Goal: Information Seeking & Learning: Understand process/instructions

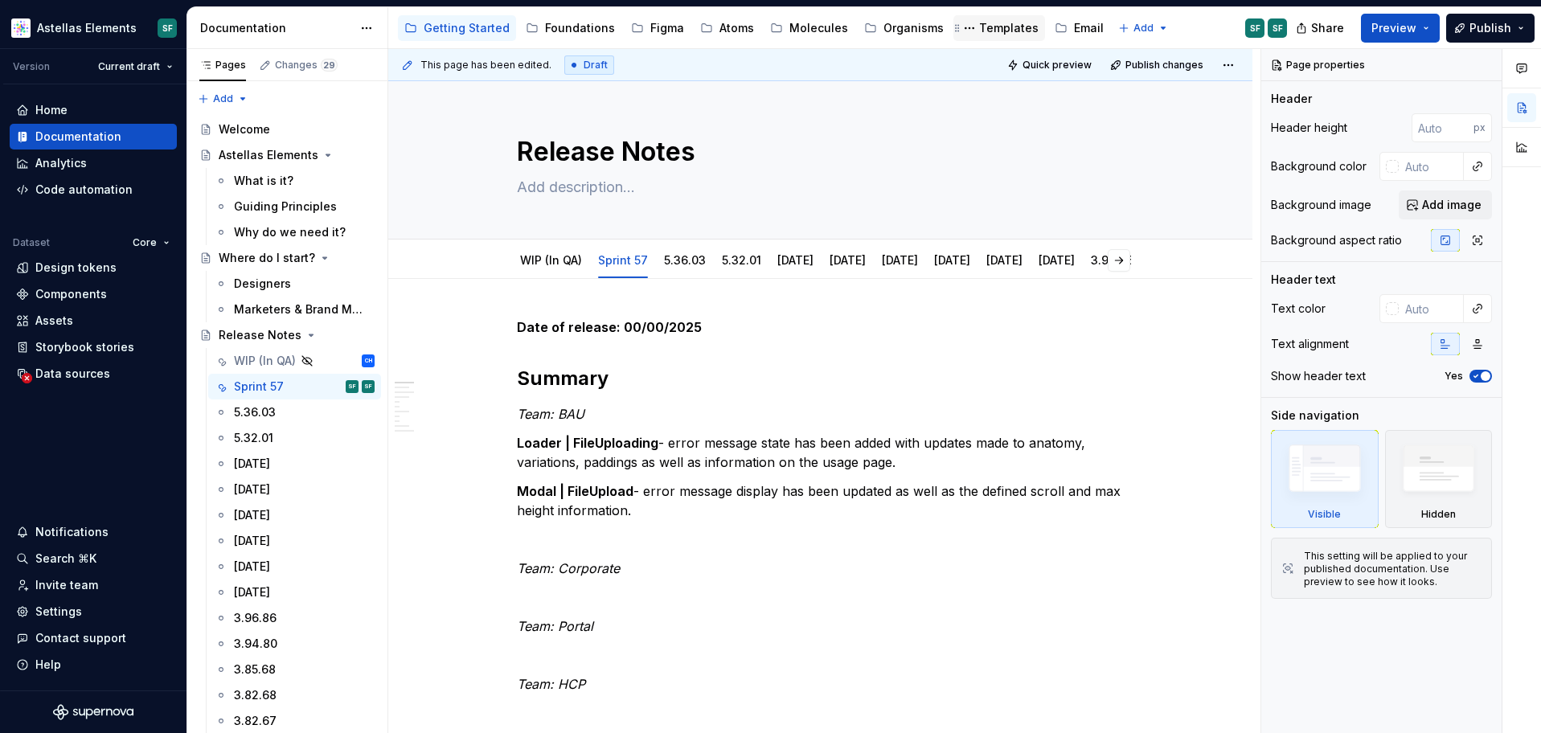
click at [982, 30] on div "Templates" at bounding box center [1008, 28] width 59 height 16
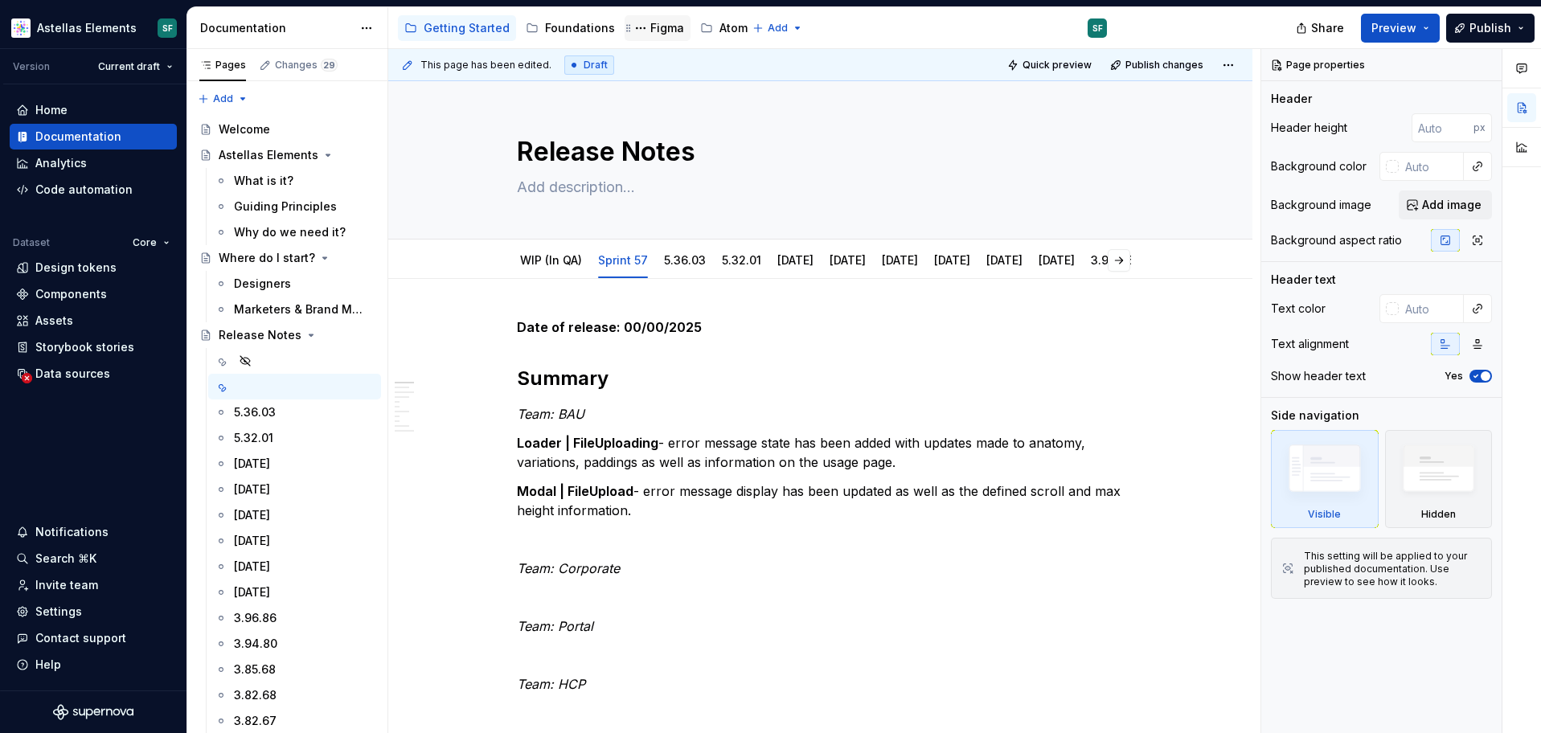
type textarea "*"
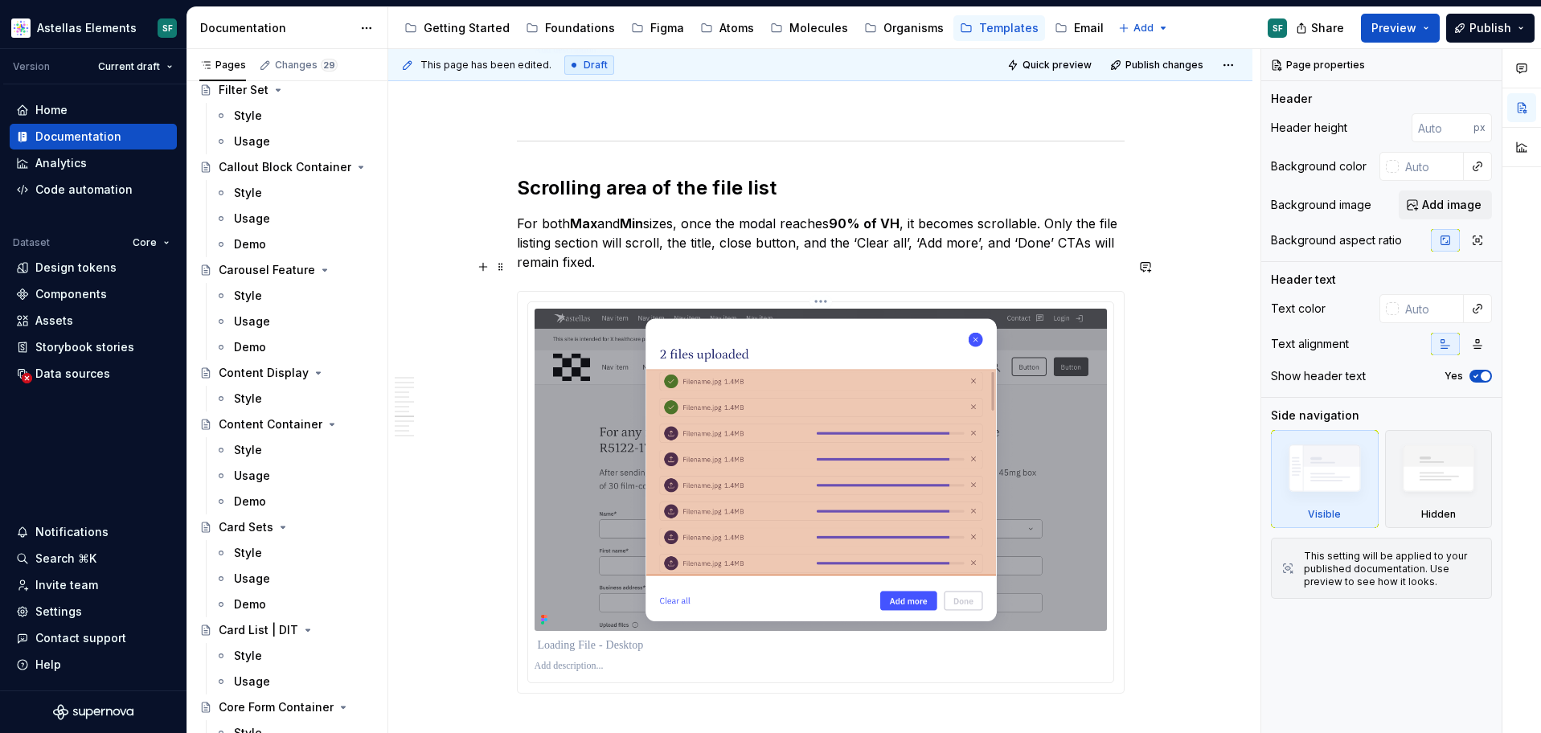
scroll to position [8329, 0]
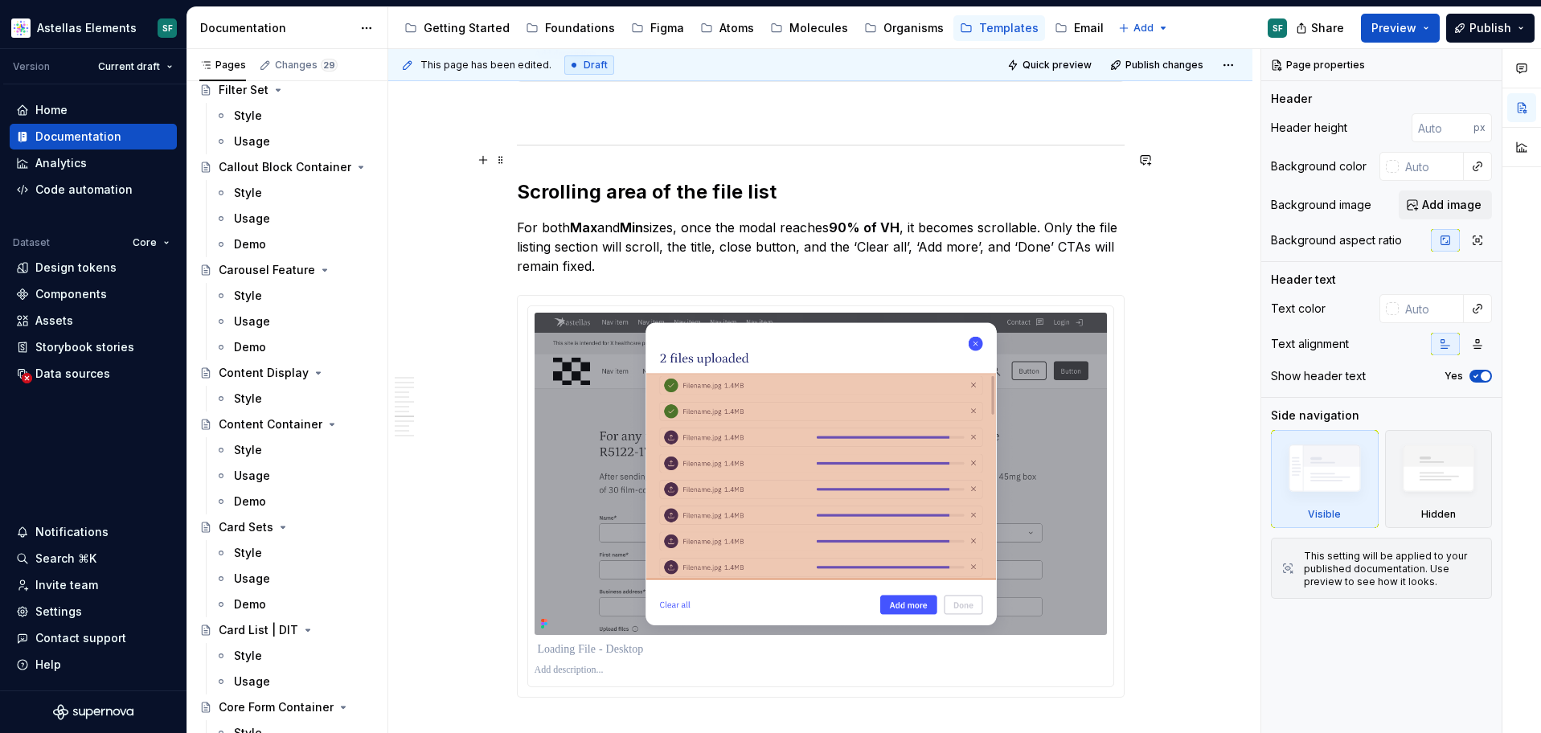
click at [540, 179] on h2 "Scrolling area of the file list" at bounding box center [821, 192] width 608 height 26
click at [538, 179] on h2 "Scrolling area of the file list" at bounding box center [821, 192] width 608 height 26
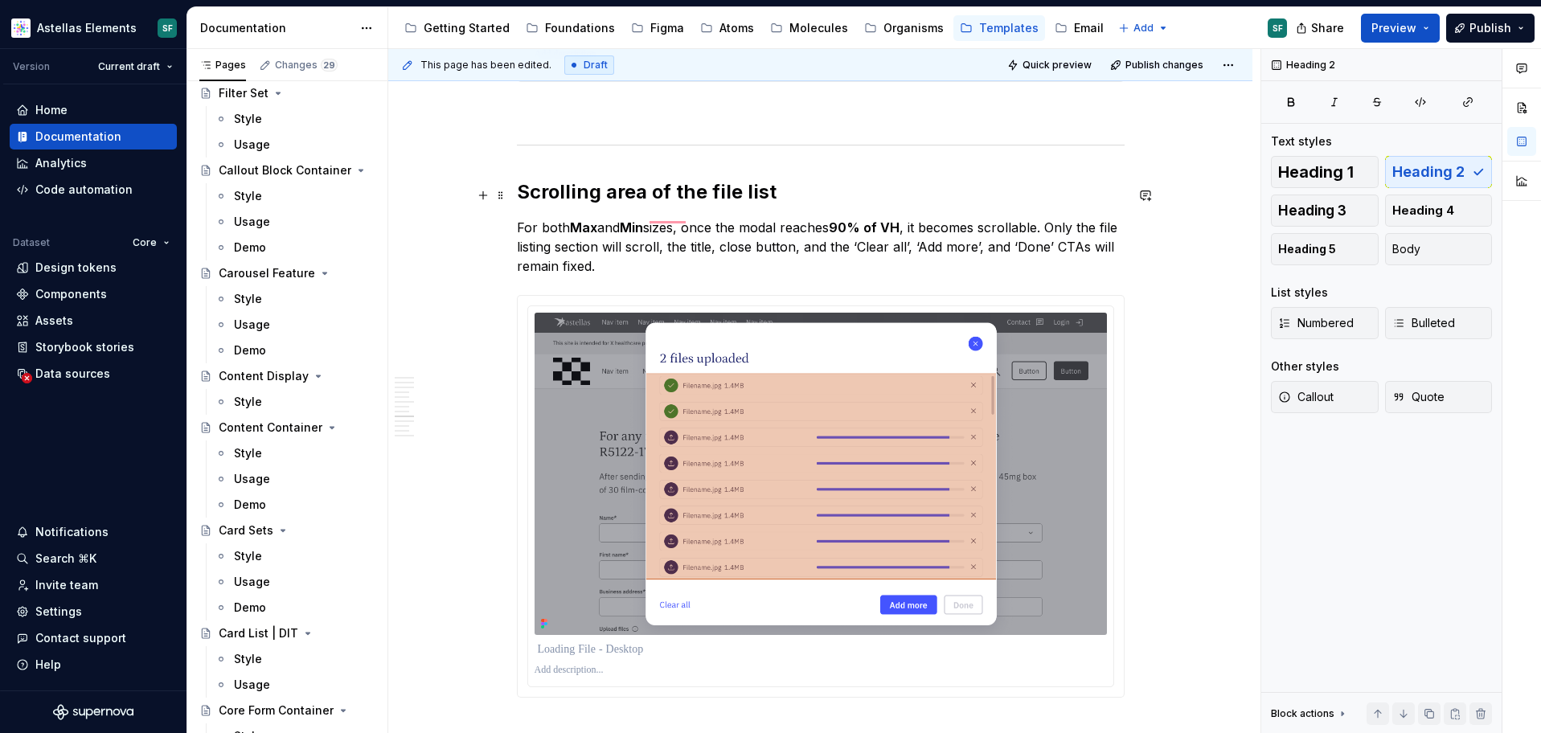
scroll to position [425, 0]
click at [612, 179] on h2 "Scrolling area of the file list" at bounding box center [821, 192] width 608 height 26
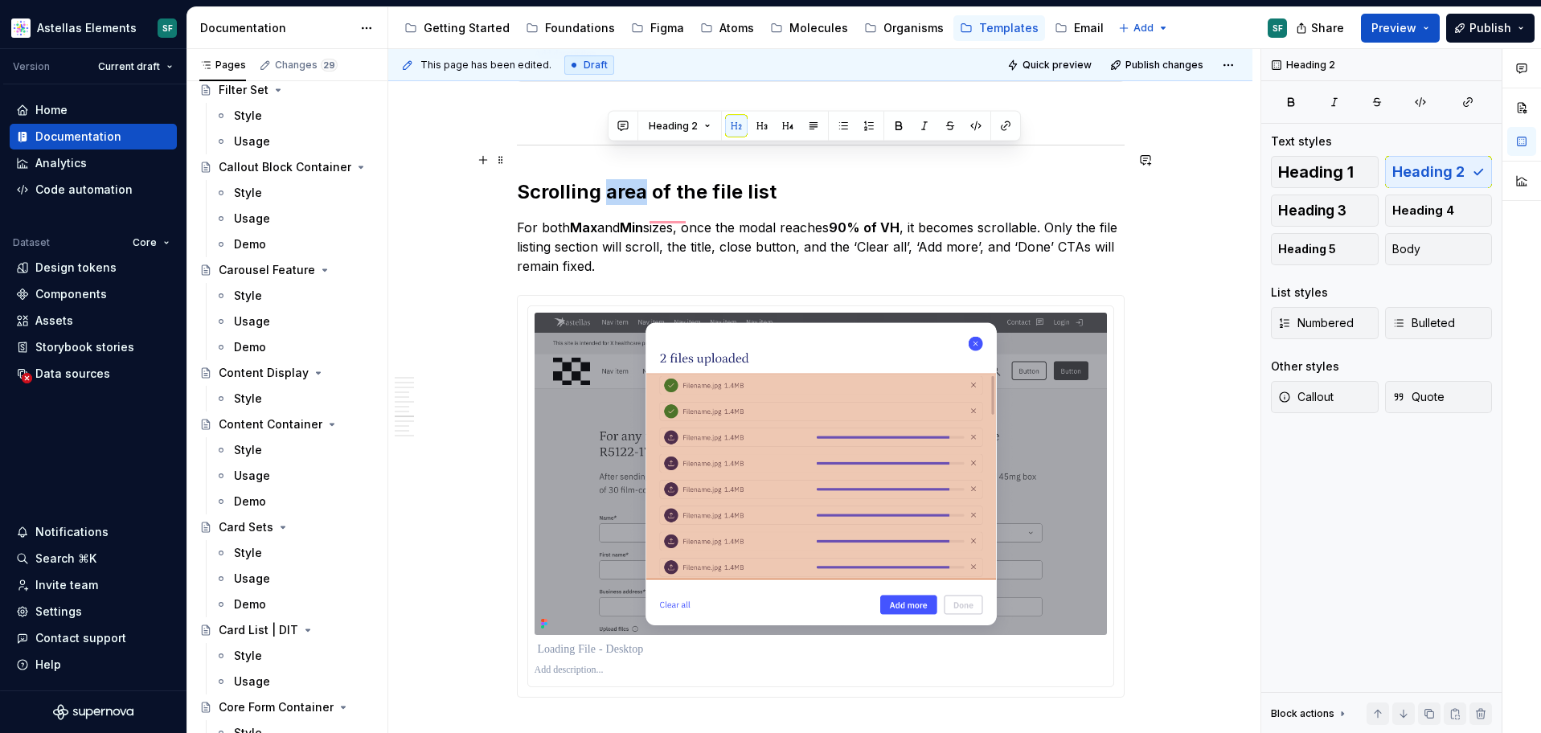
click at [612, 179] on h2 "Scrolling area of the file list" at bounding box center [821, 192] width 608 height 26
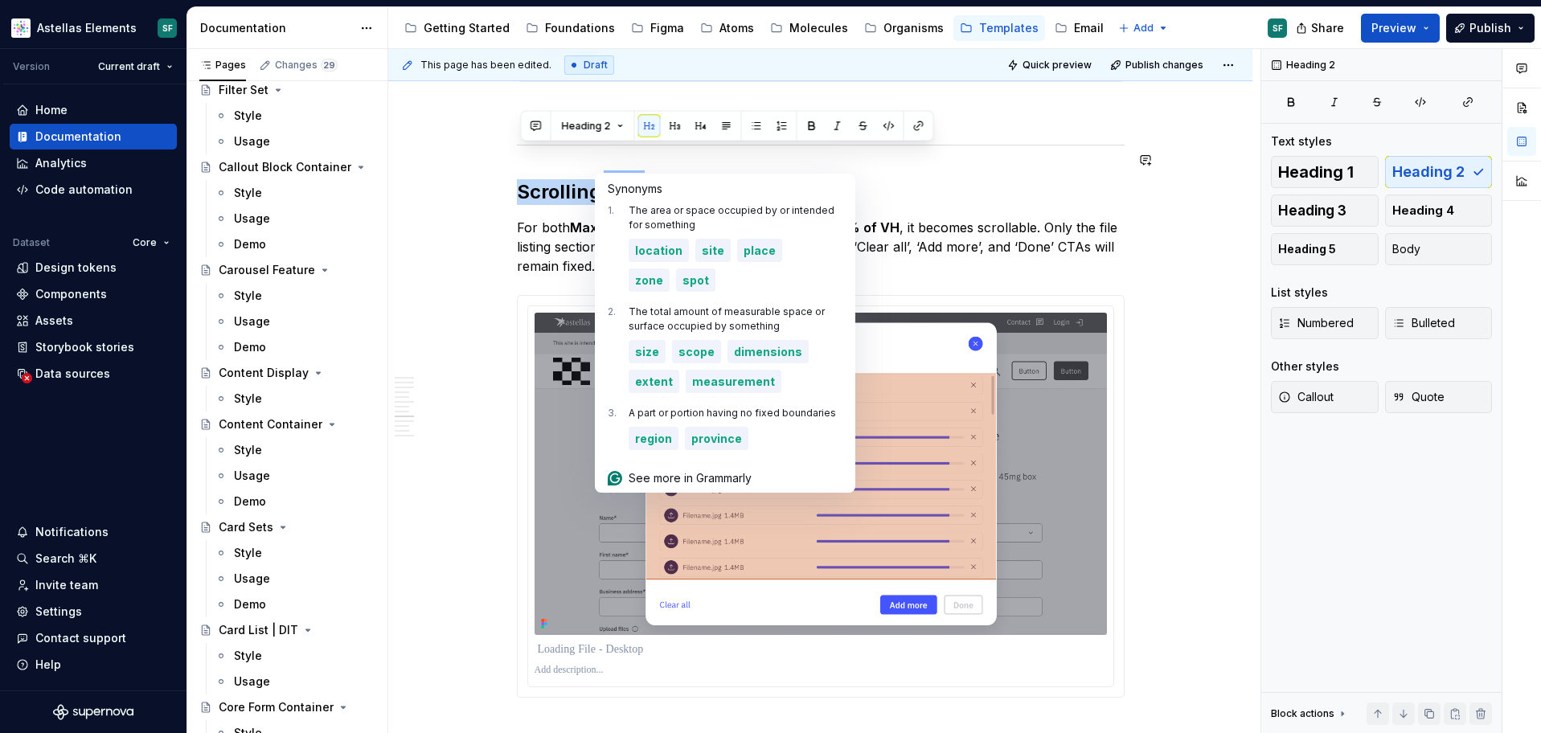
copy h2 "Scrolling area of the file list"
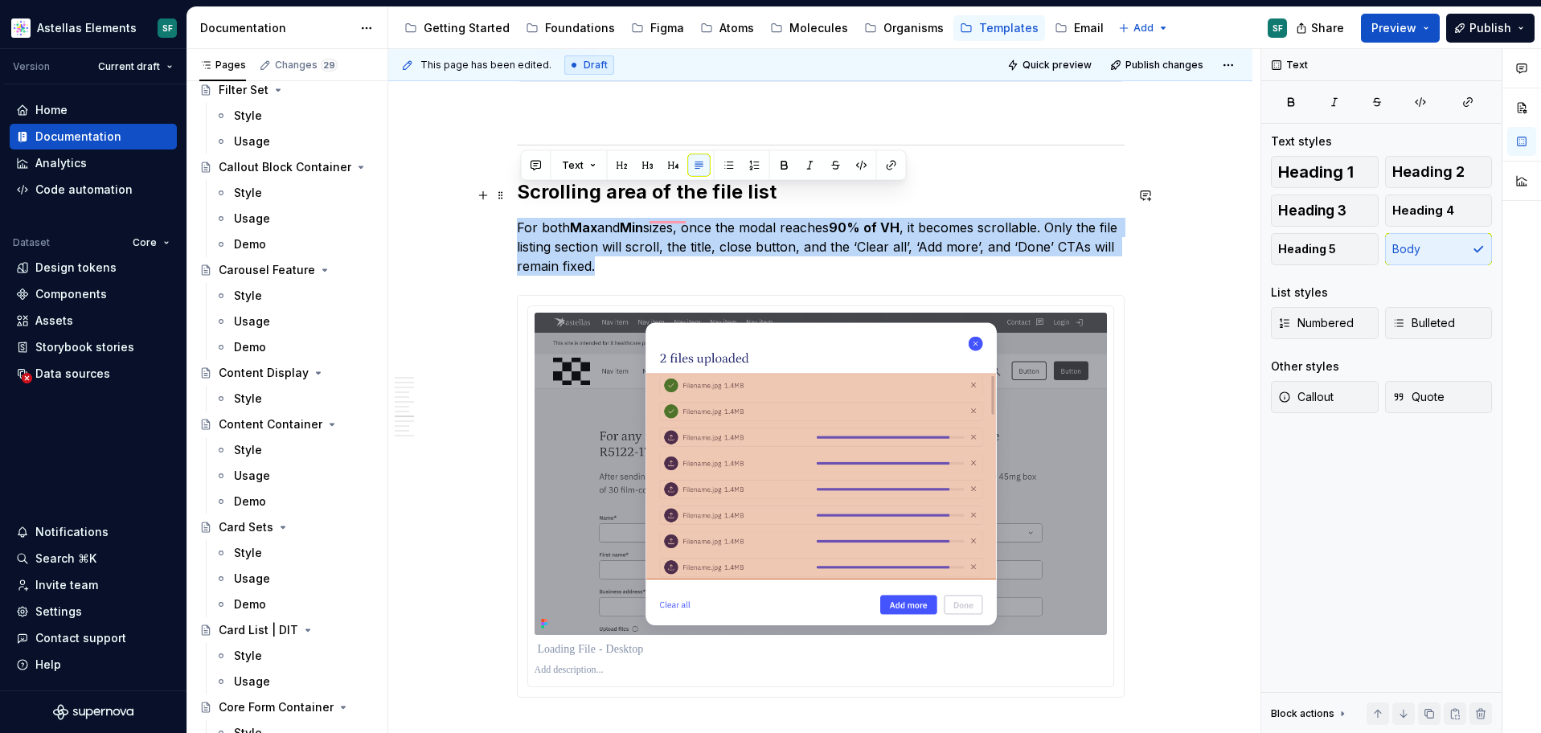
drag, startPoint x: 621, startPoint y: 233, endPoint x: 520, endPoint y: 195, distance: 108.1
click at [520, 218] on p "For both Max and Min sizes, once the modal reaches 90% of VH , it becomes scrol…" at bounding box center [821, 247] width 608 height 58
copy p "For both Max and Min sizes, once the modal reaches 90% of VH , it becomes scrol…"
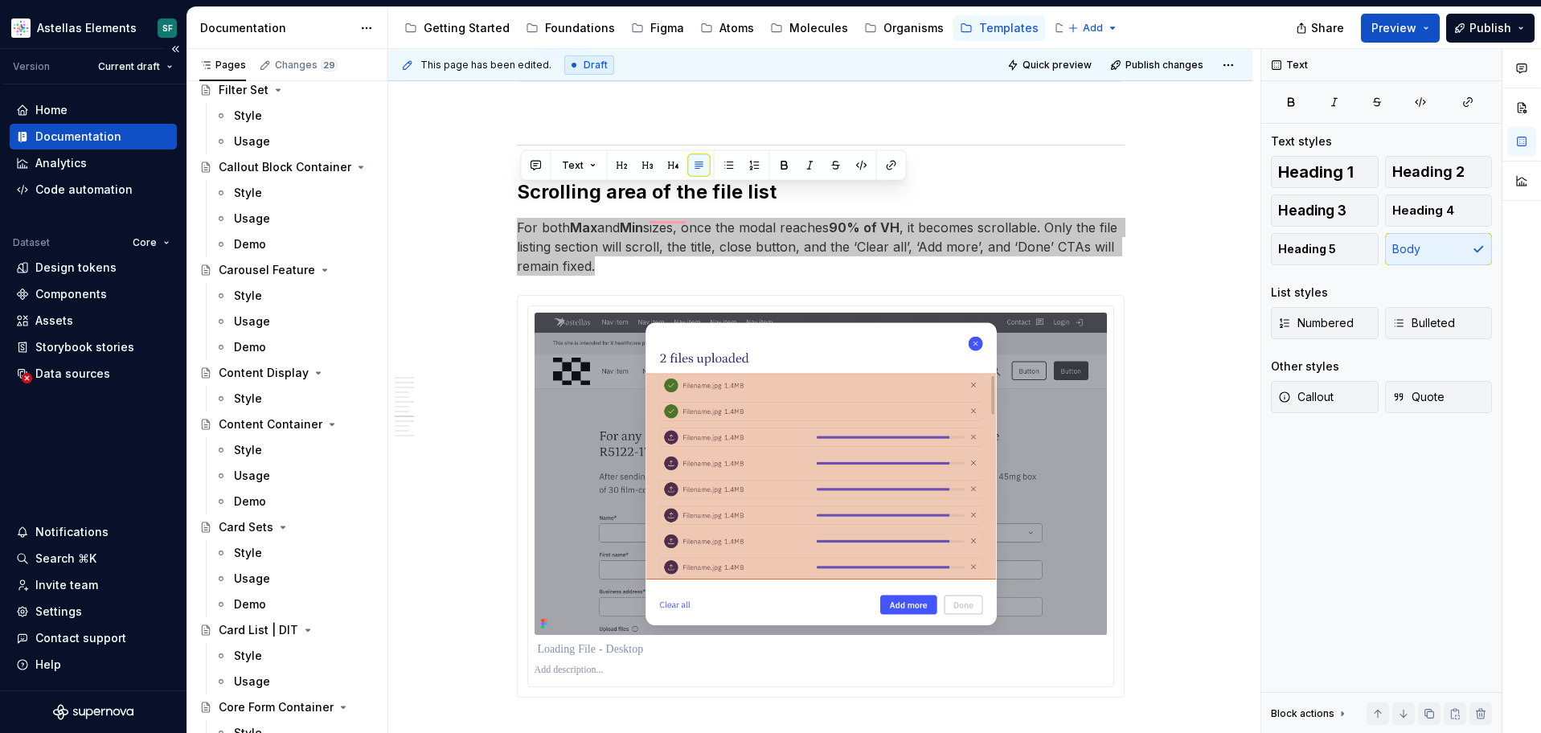
type textarea "*"
